Goal: Transaction & Acquisition: Purchase product/service

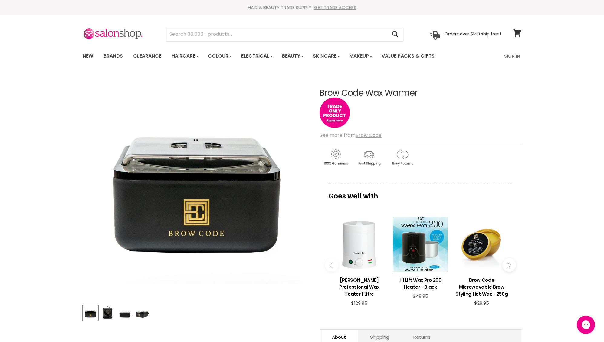
click at [321, 9] on link "GET TRADE ACCESS" at bounding box center [335, 7] width 42 height 6
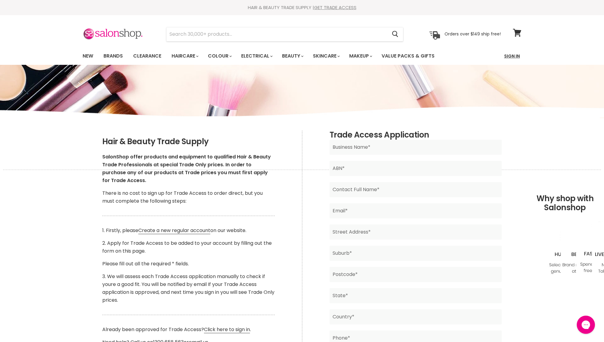
click at [519, 56] on link "Sign In" at bounding box center [512, 56] width 23 height 13
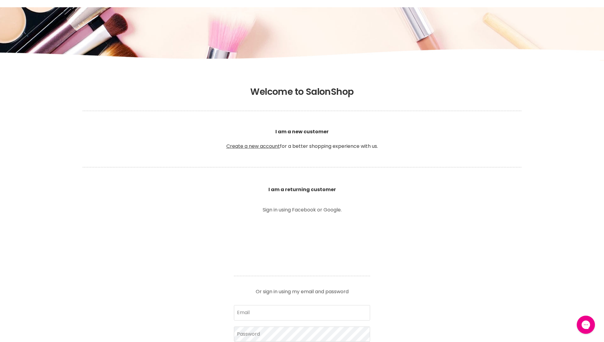
scroll to position [105, 0]
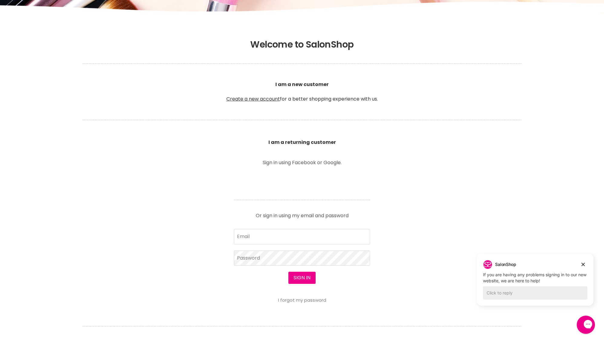
click at [255, 239] on input "Email" at bounding box center [302, 236] width 136 height 15
click at [255, 240] on input "Email" at bounding box center [302, 236] width 136 height 15
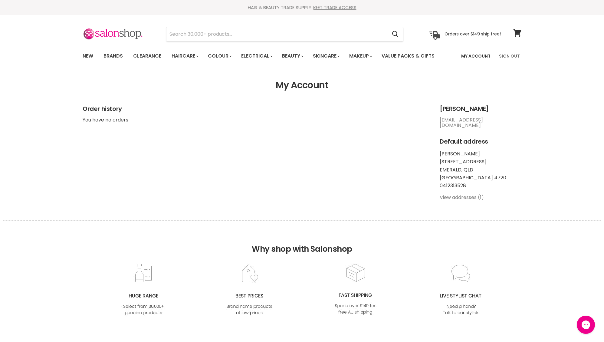
click at [476, 56] on link "My Account" at bounding box center [476, 56] width 37 height 13
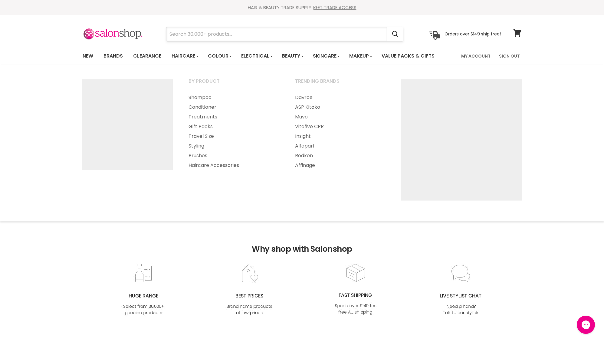
click at [198, 29] on input "Search" at bounding box center [276, 34] width 221 height 14
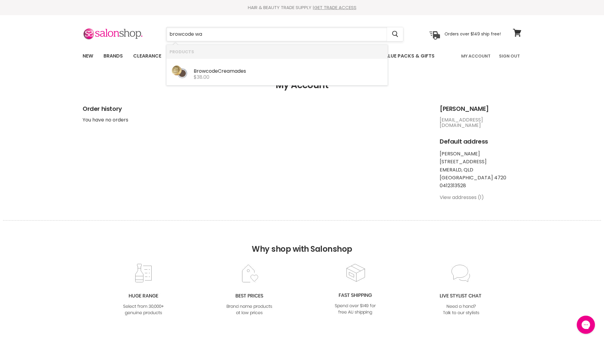
type input "browcode wax"
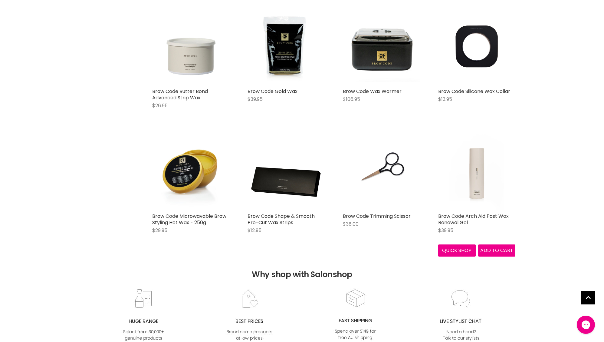
scroll to position [252, 0]
